Goal: Check status

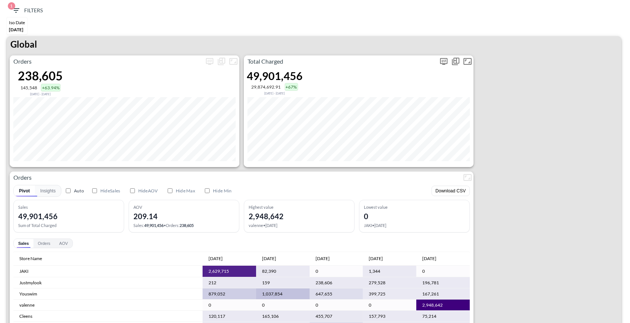
click at [445, 61] on icon "more" at bounding box center [444, 60] width 4 height 3
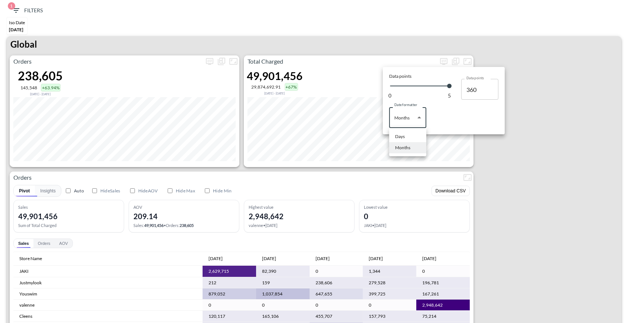
click at [403, 113] on body "BI.P.EYE, Interactive Analytics Dashboards 1 Filters Iso Date May 01, 2025 Glob…" at bounding box center [315, 161] width 630 height 323
click at [408, 139] on li "Days" at bounding box center [407, 136] width 37 height 11
type input "Days"
type input "148"
click at [554, 146] on div at bounding box center [315, 161] width 630 height 323
